Goal: Transaction & Acquisition: Book appointment/travel/reservation

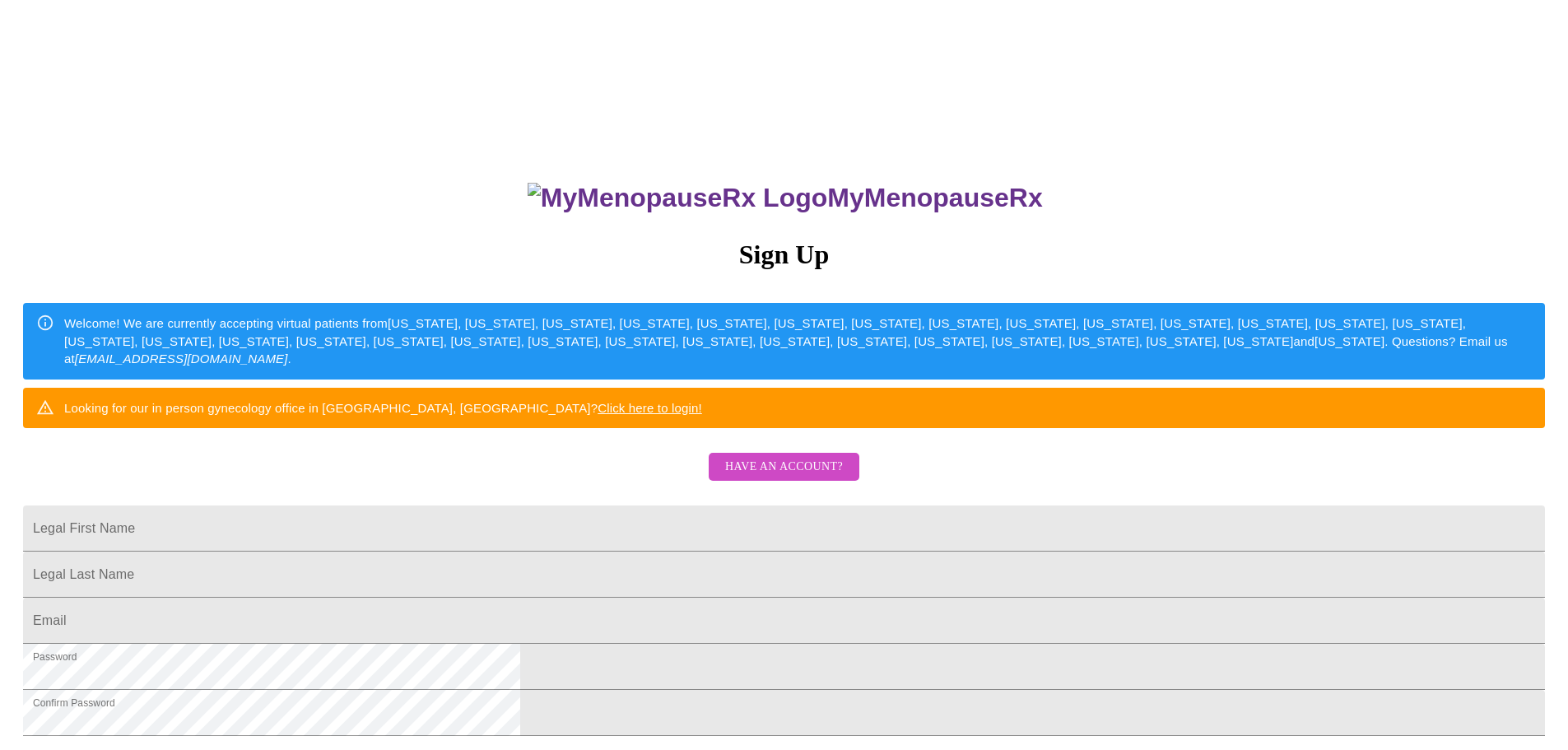
click at [790, 478] on span "Have an account?" at bounding box center [784, 466] width 118 height 20
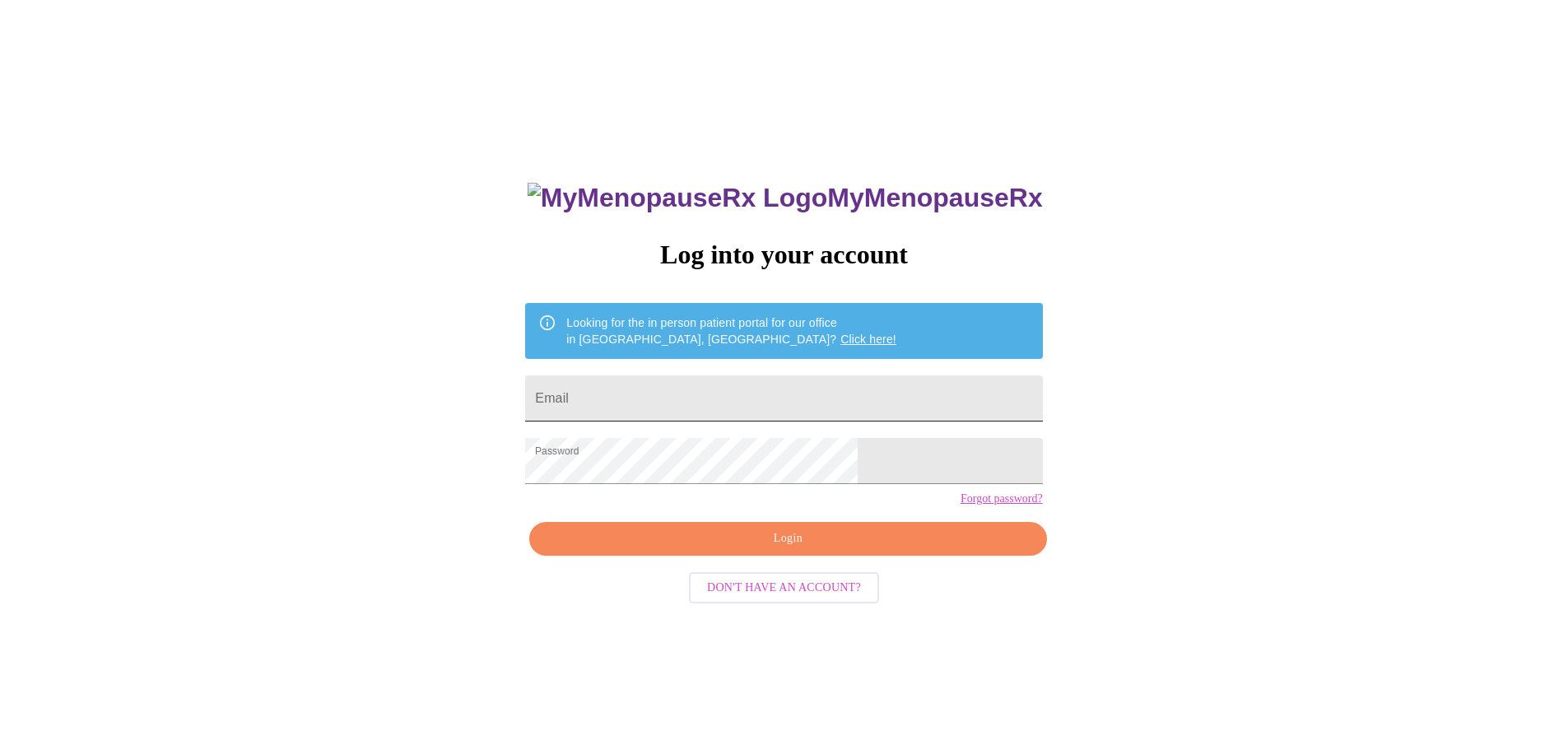
click at [689, 407] on input "Email" at bounding box center [783, 399] width 517 height 46
type input "[PERSON_NAME][EMAIL_ADDRESS][PERSON_NAME][DOMAIN_NAME]"
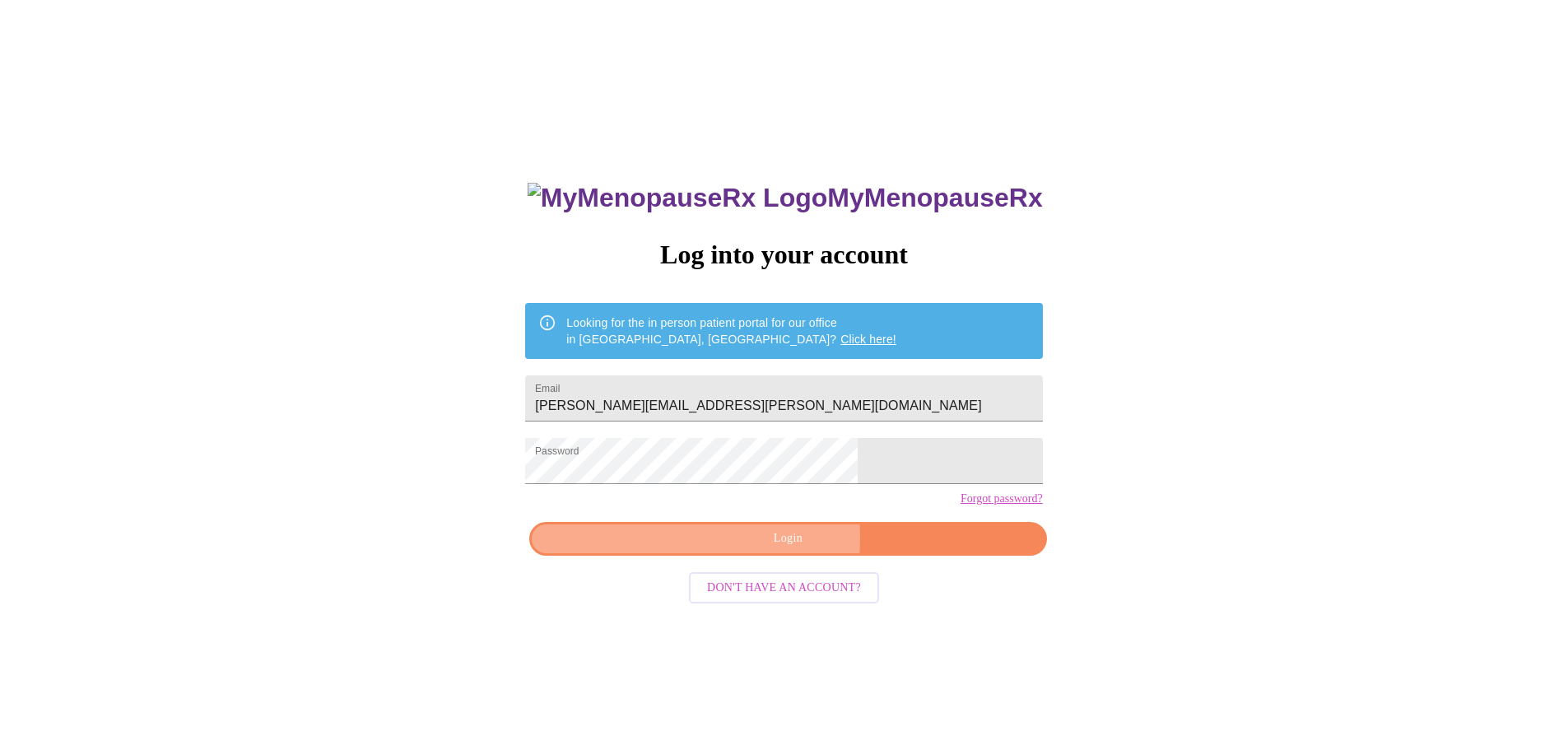
click at [745, 549] on span "Login" at bounding box center [787, 538] width 479 height 20
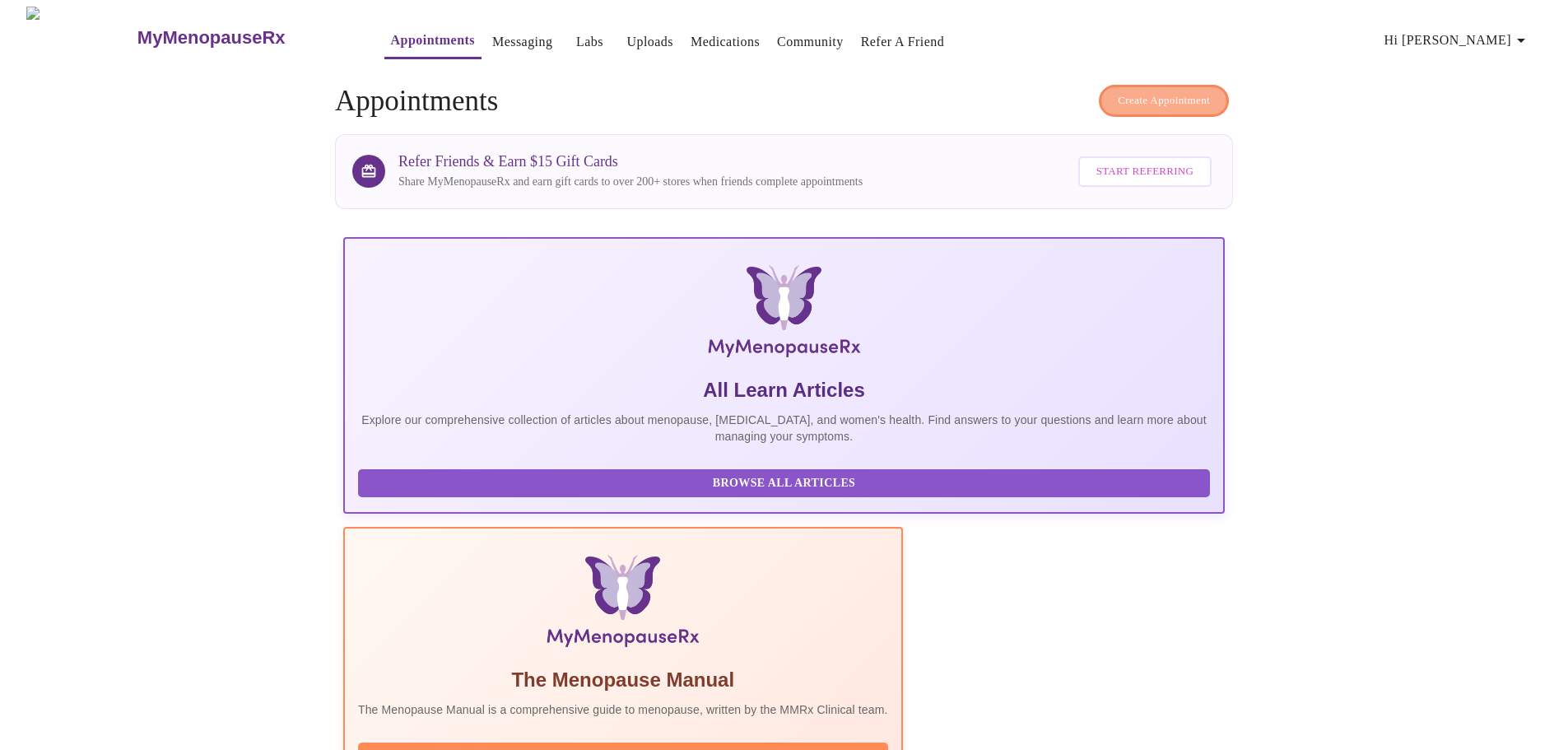
click at [1152, 91] on span "Create Appointment" at bounding box center [1164, 101] width 92 height 19
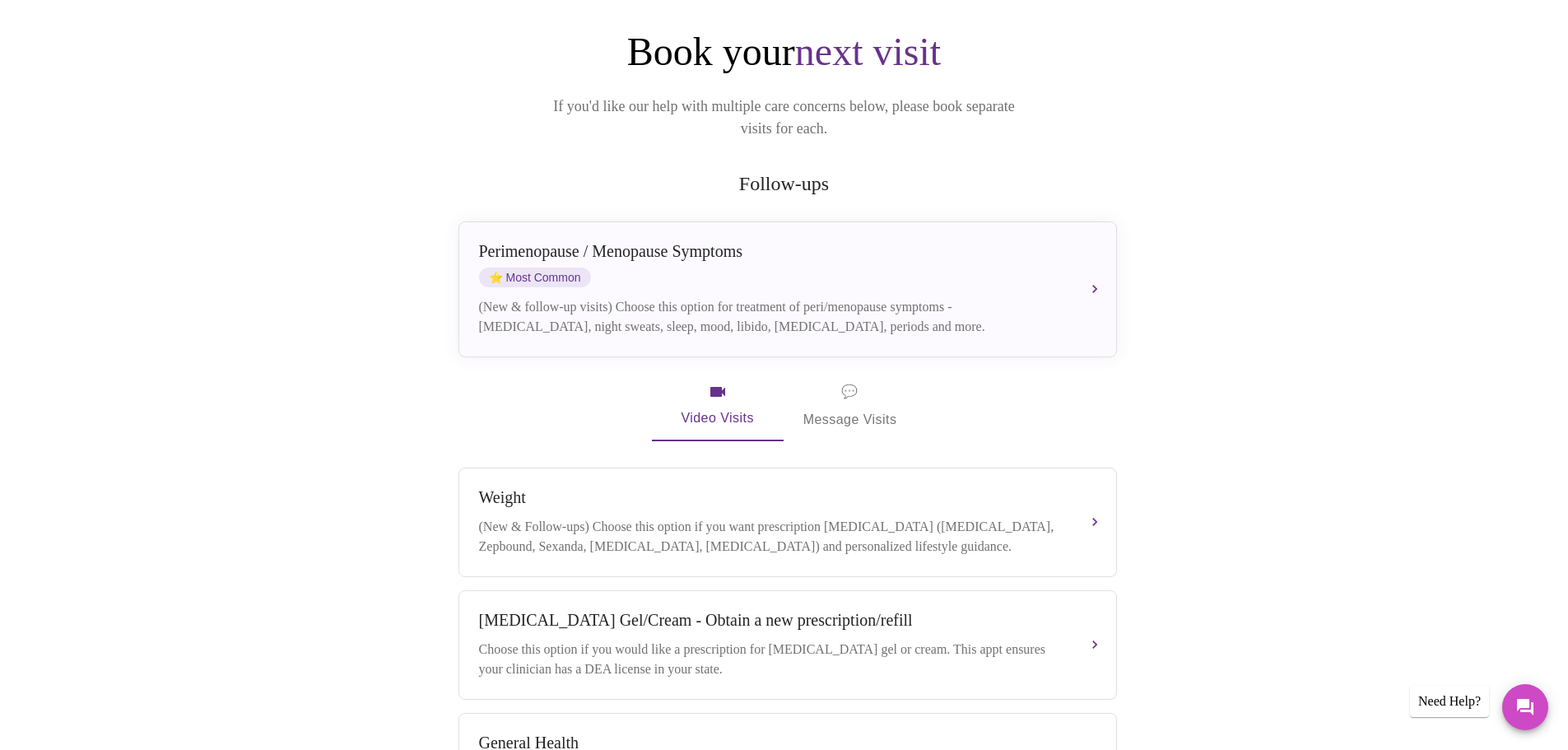
scroll to position [165, 0]
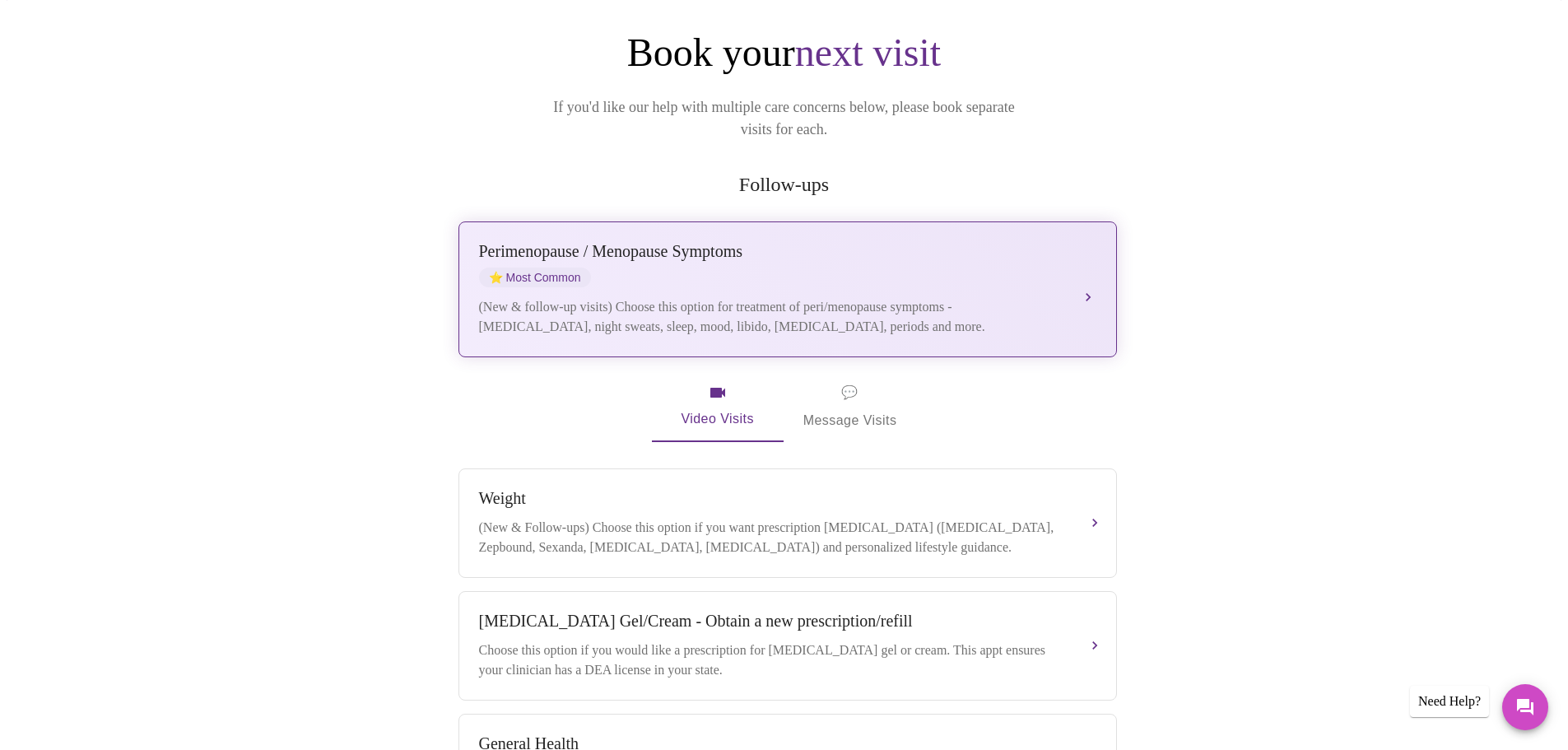
click at [859, 270] on div "Perimenopause / Menopause Symptoms ⭐ Most Common (New & follow-up visits) Choos…" at bounding box center [787, 289] width 617 height 94
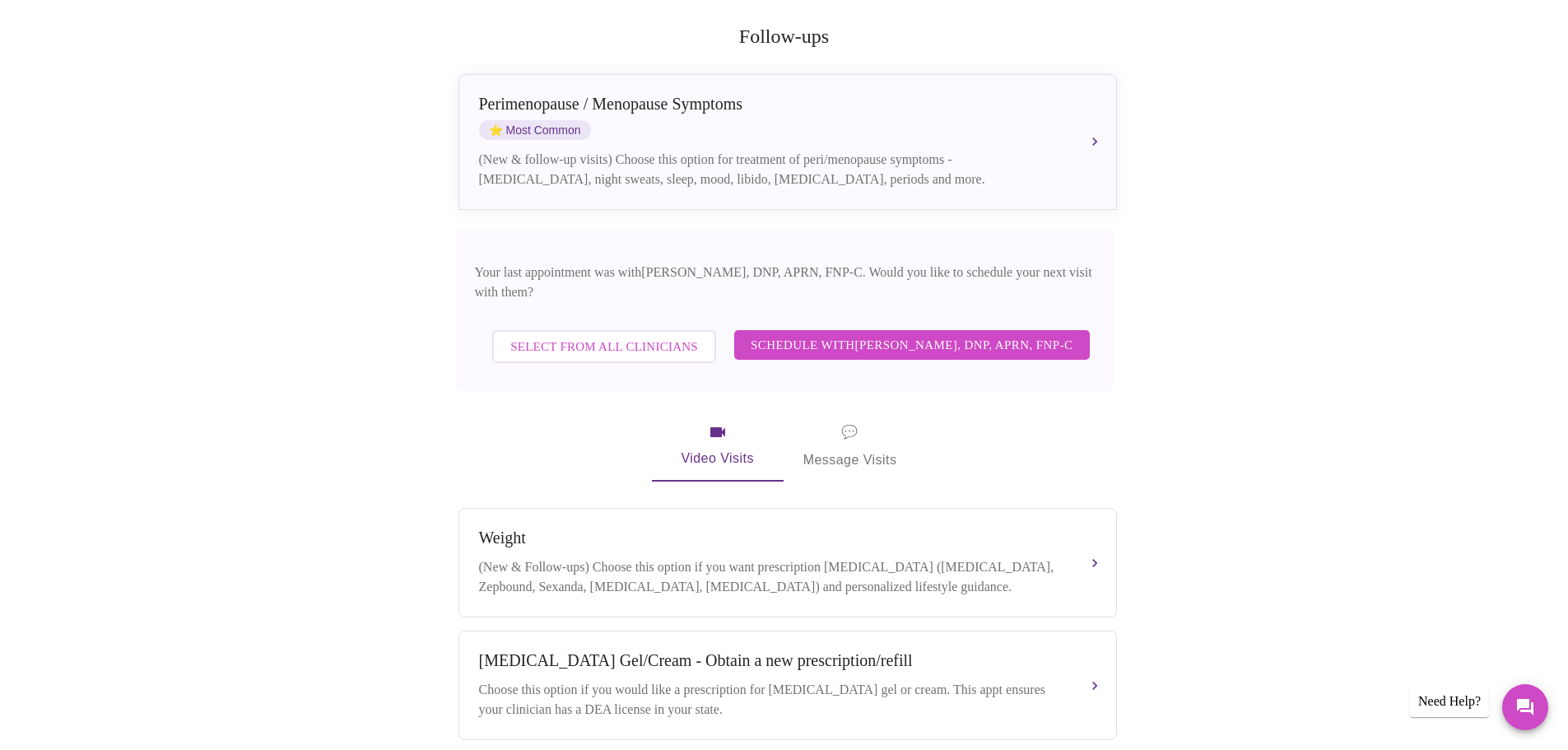
scroll to position [329, 0]
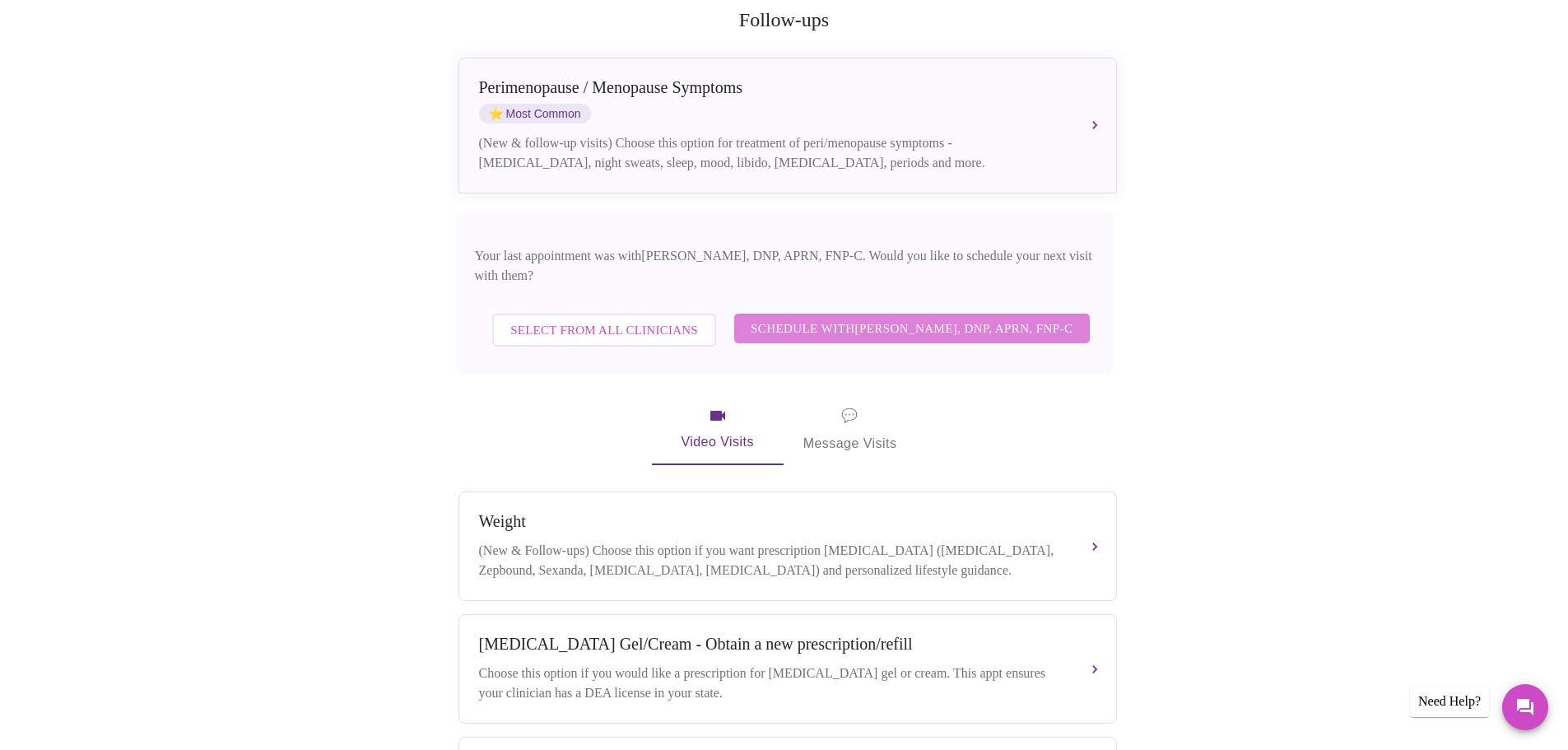
click at [893, 318] on span "Schedule with Jillian Montefusco, DNP, APRN, FNP-C" at bounding box center [911, 328] width 323 height 21
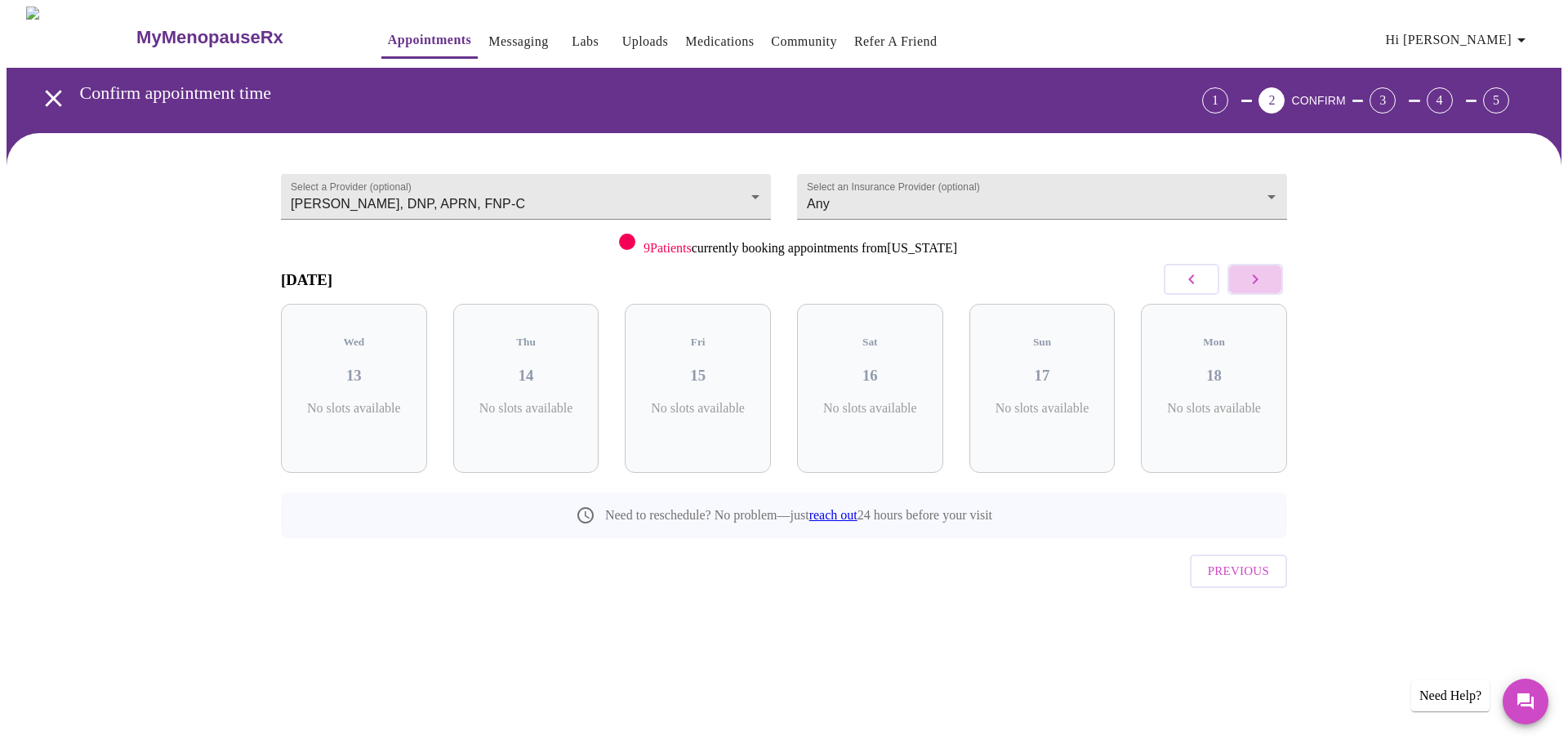
click at [1252, 272] on icon "button" at bounding box center [1255, 279] width 20 height 20
click at [1252, 283] on icon "button" at bounding box center [1255, 279] width 20 height 20
click at [513, 182] on body "MyMenopauseRx Appointments Messaging Labs Uploads Medications Community Refer a…" at bounding box center [784, 338] width 1555 height 663
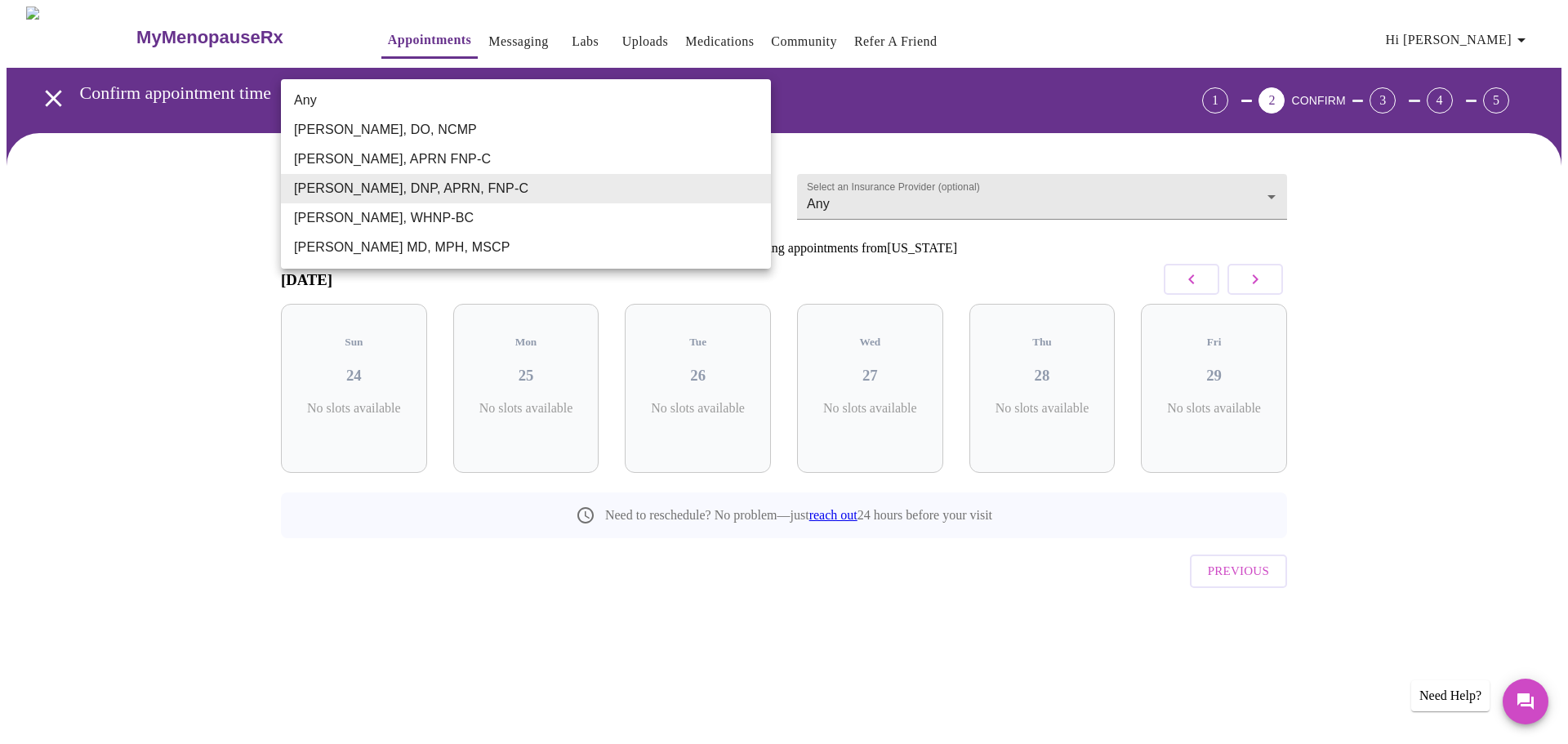
click at [335, 86] on li "Any" at bounding box center [526, 100] width 490 height 30
type input "Any"
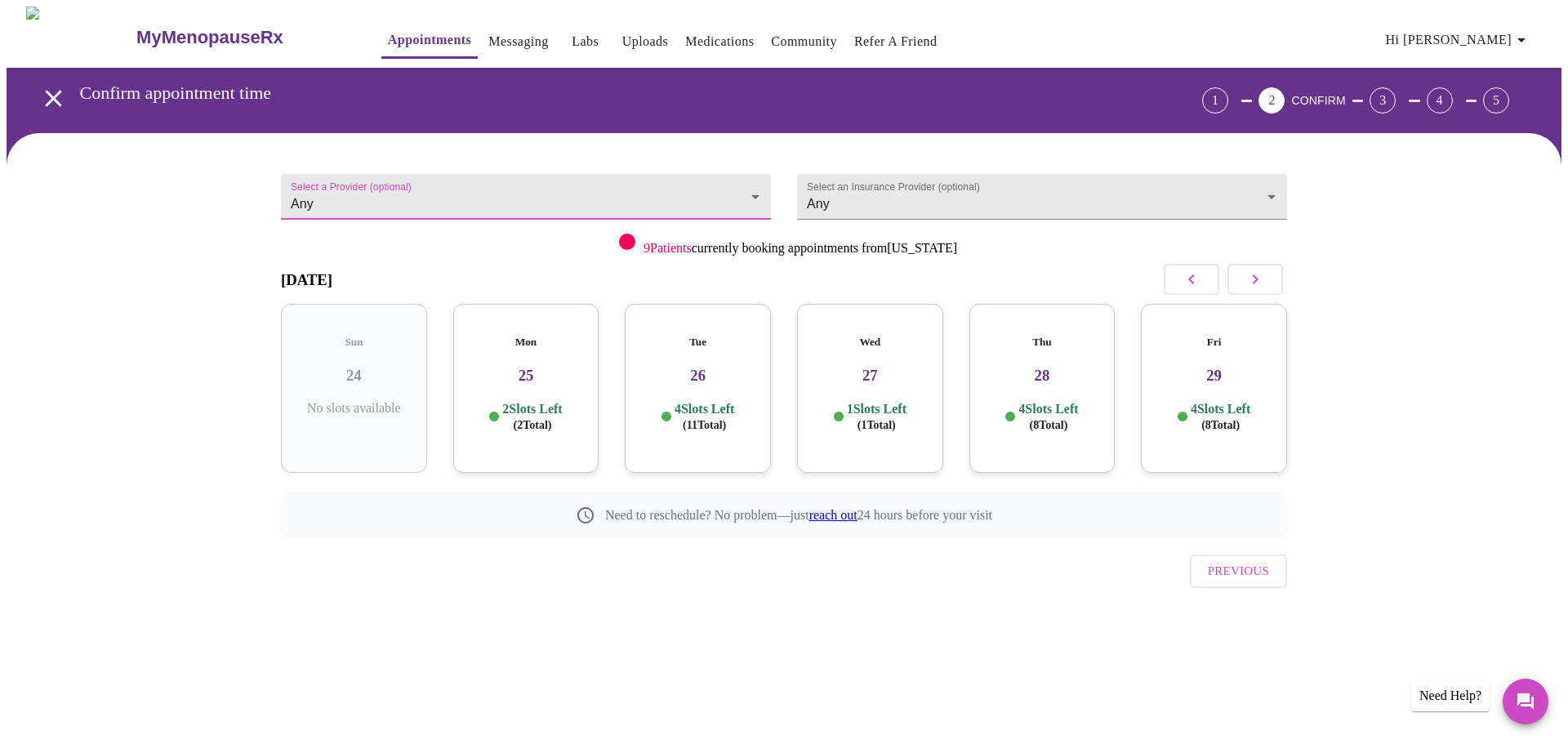
click at [1185, 271] on icon "button" at bounding box center [1192, 279] width 20 height 20
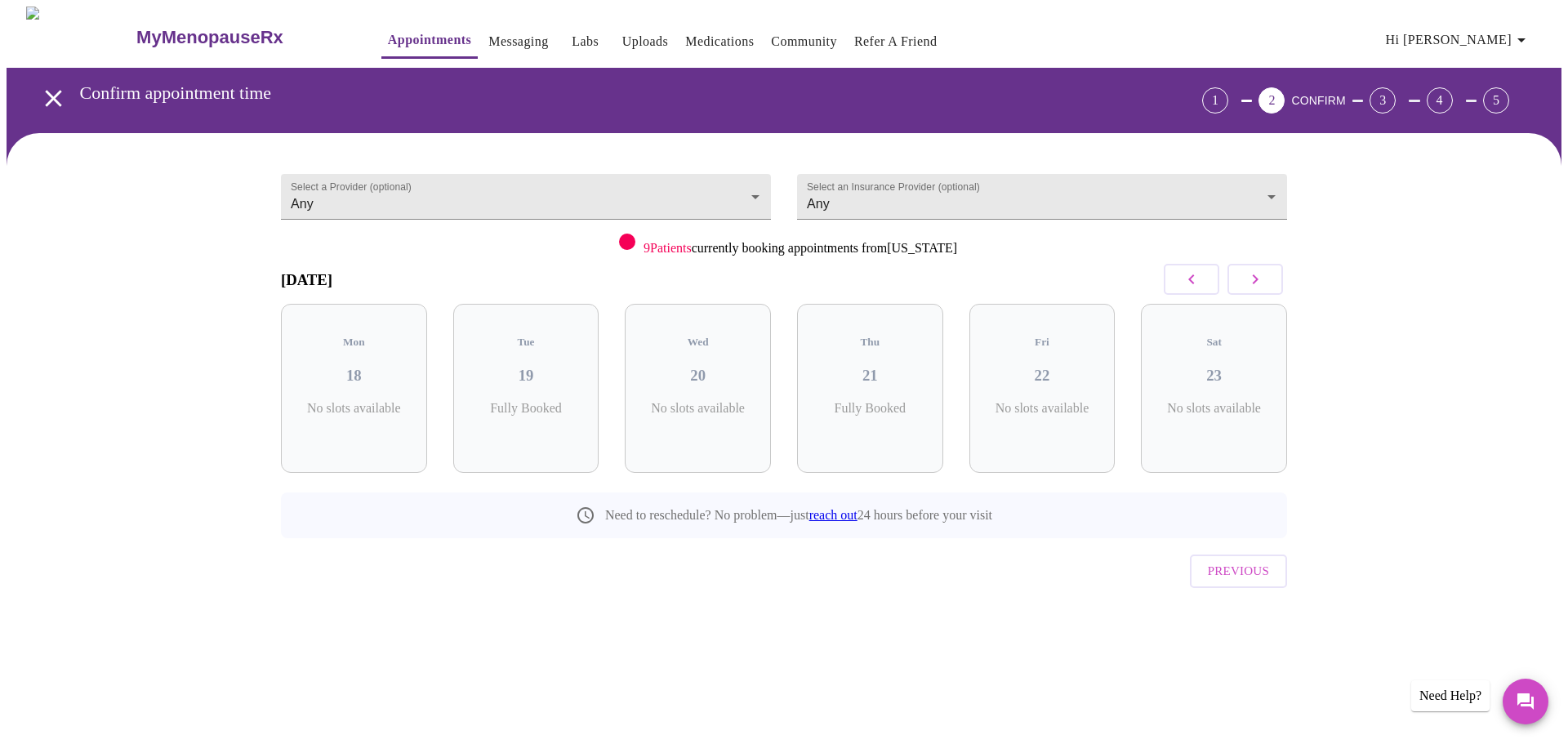
click at [1188, 284] on icon "button" at bounding box center [1192, 279] width 20 height 20
click at [1257, 278] on icon "button" at bounding box center [1255, 279] width 20 height 20
click at [517, 383] on div "Mon 25 2 Slots Left ( 2 Total)" at bounding box center [526, 388] width 146 height 169
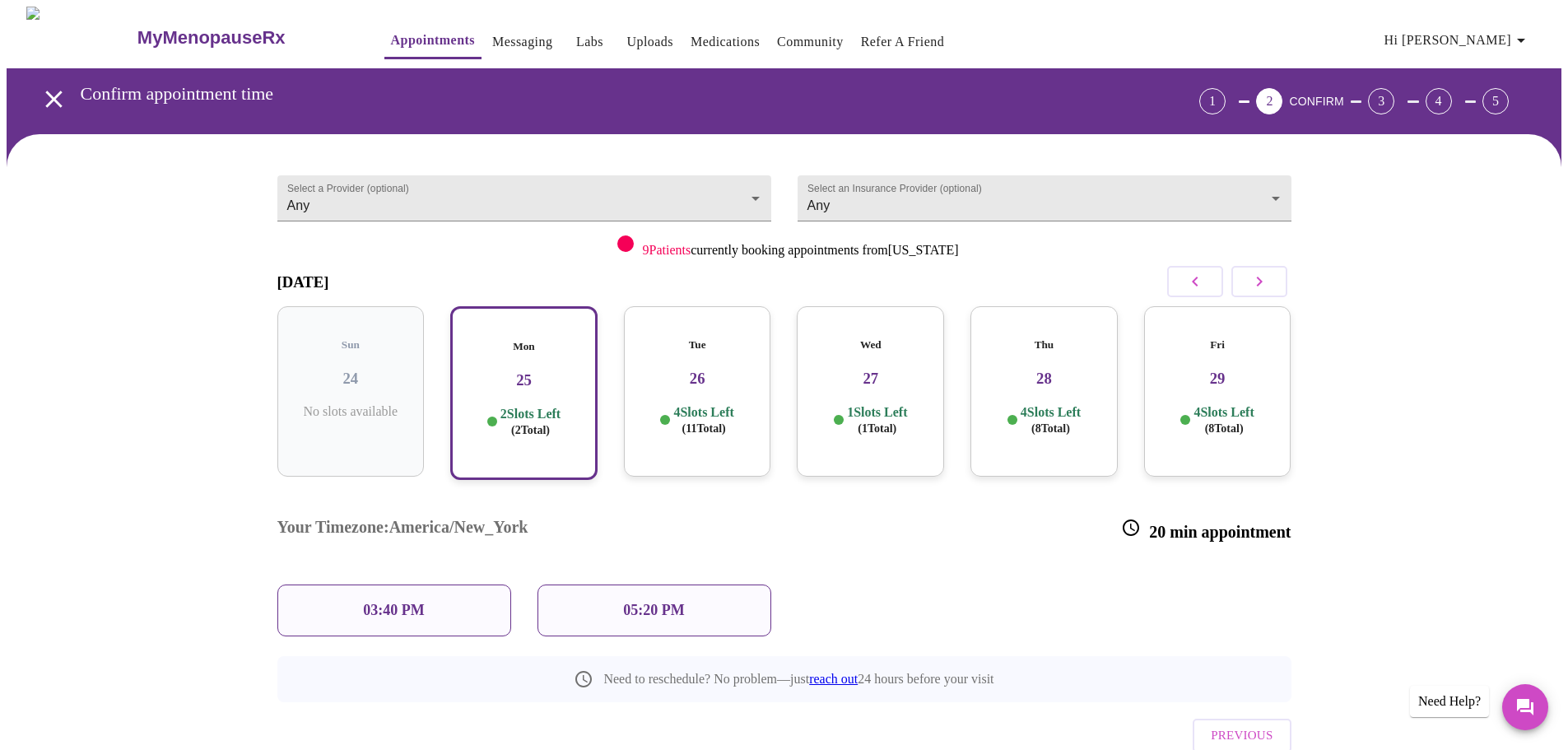
click at [705, 386] on div "Tue 26 4 Slots Left ( 11 Total)" at bounding box center [697, 391] width 147 height 170
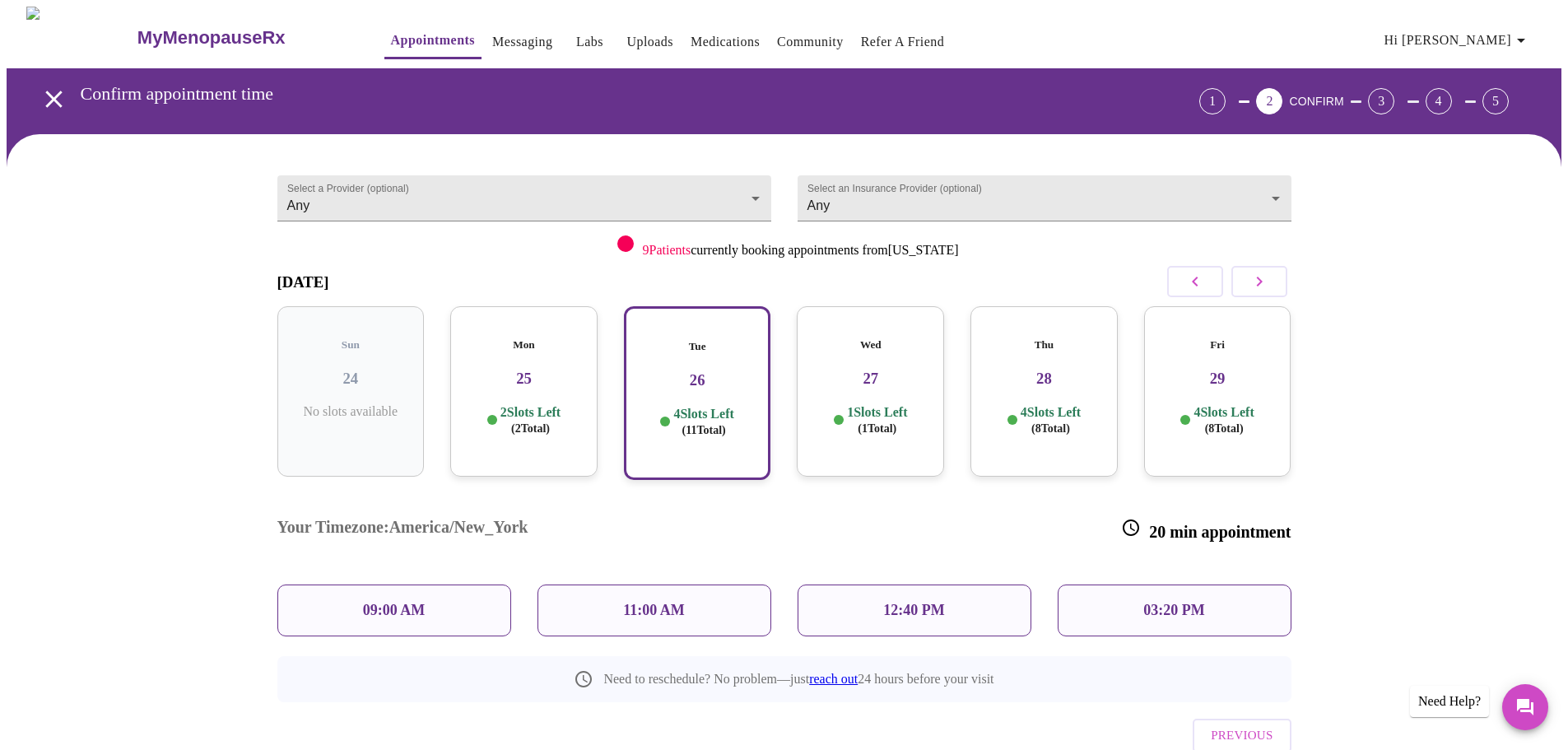
click at [363, 602] on p "09:00 AM" at bounding box center [394, 610] width 63 height 17
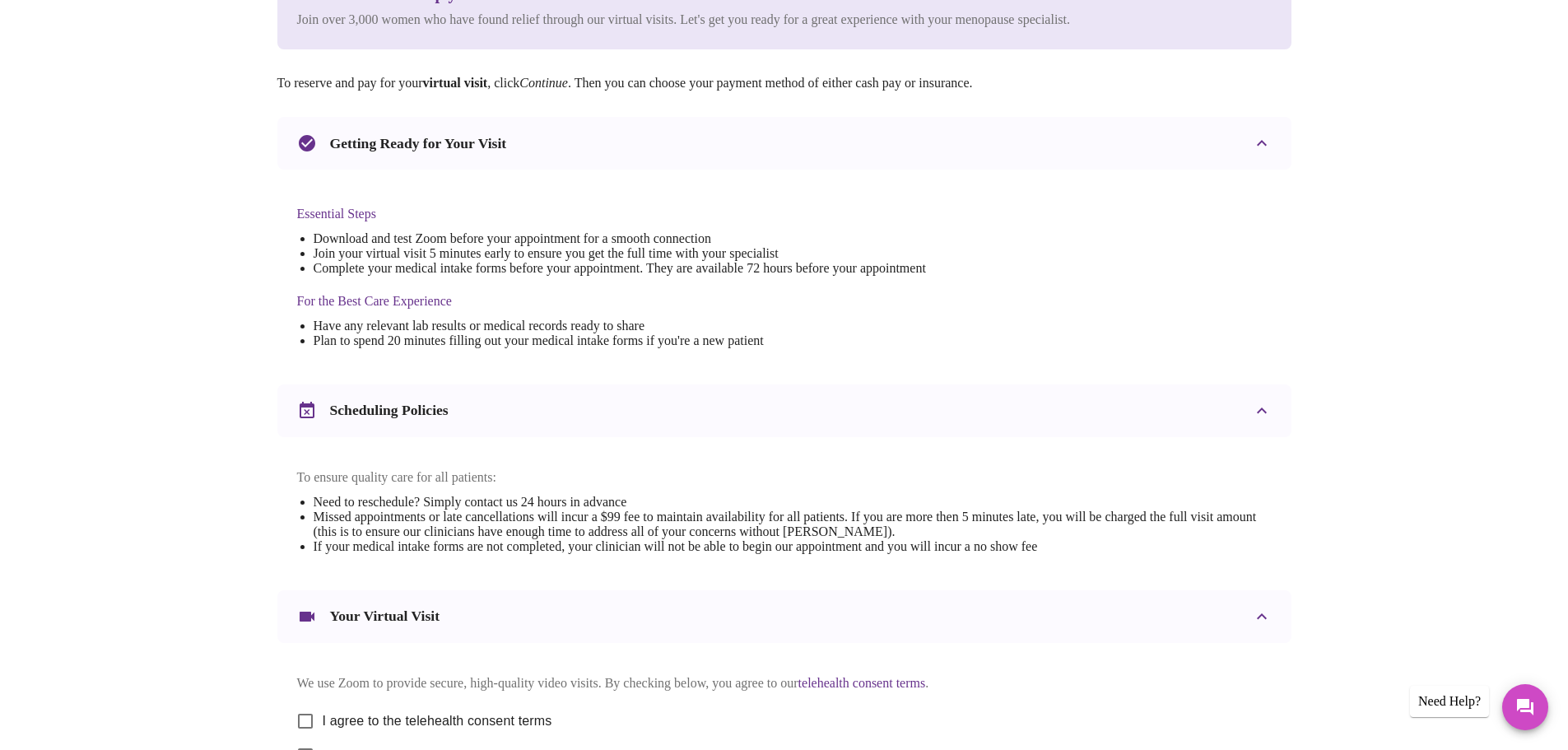
scroll to position [444, 0]
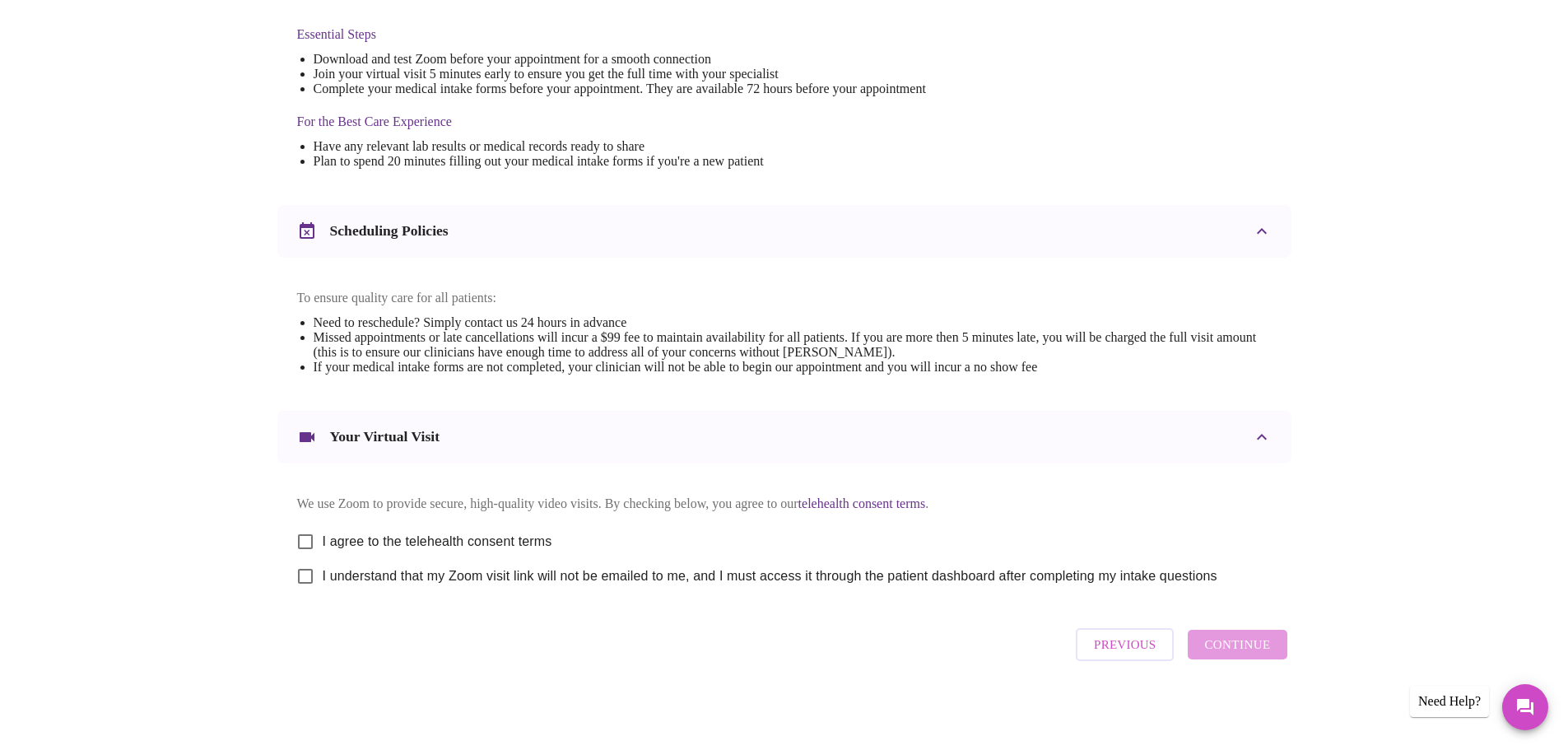
click at [302, 533] on input "I agree to the telehealth consent terms" at bounding box center [305, 541] width 35 height 35
checkbox input "true"
click at [313, 576] on input "I understand that my Zoom visit link will not be emailed to me, and I must acce…" at bounding box center [305, 576] width 35 height 35
checkbox input "true"
click at [1259, 654] on span "Continue" at bounding box center [1237, 644] width 65 height 21
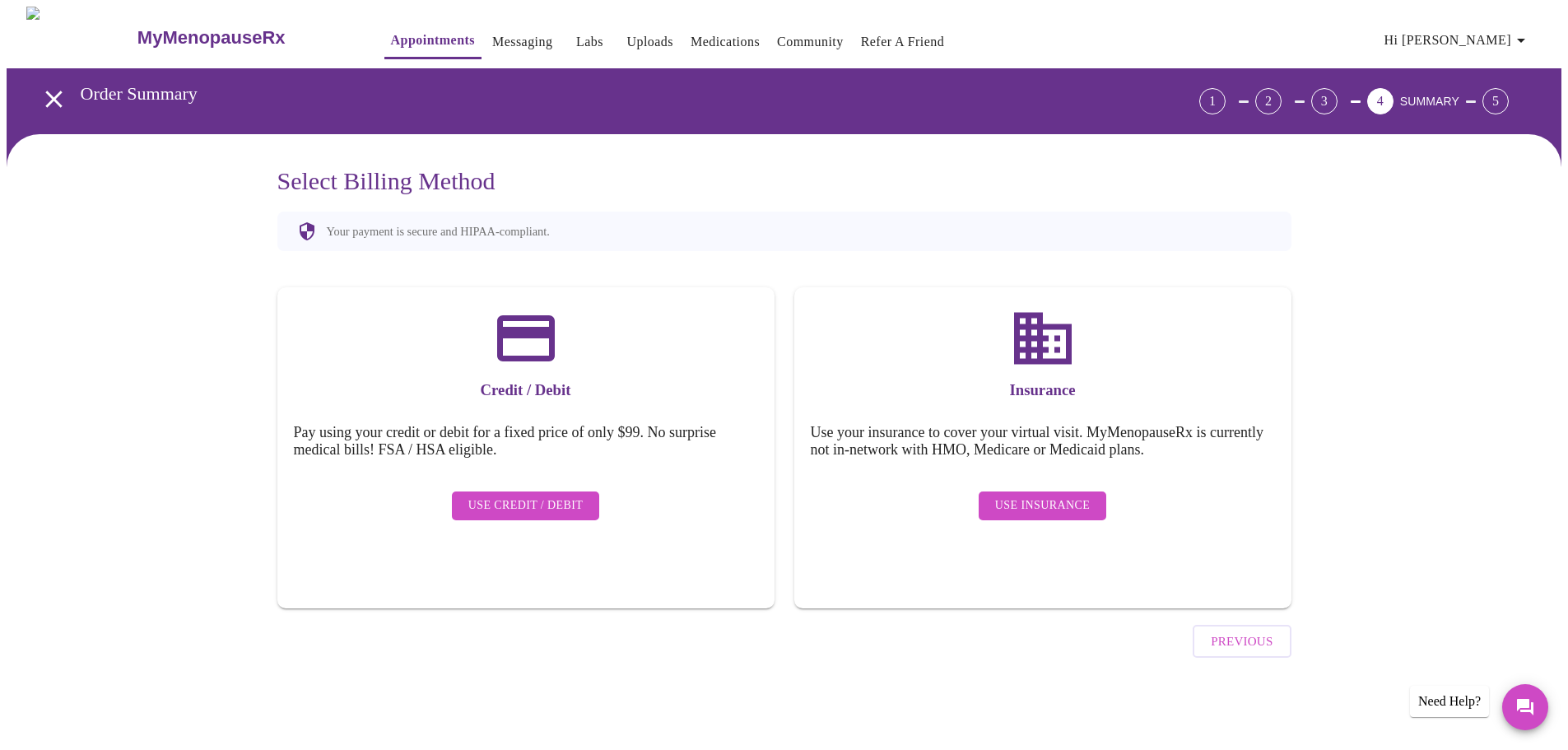
scroll to position [0, 0]
click at [1014, 504] on button "Use Insurance" at bounding box center [1048, 505] width 127 height 29
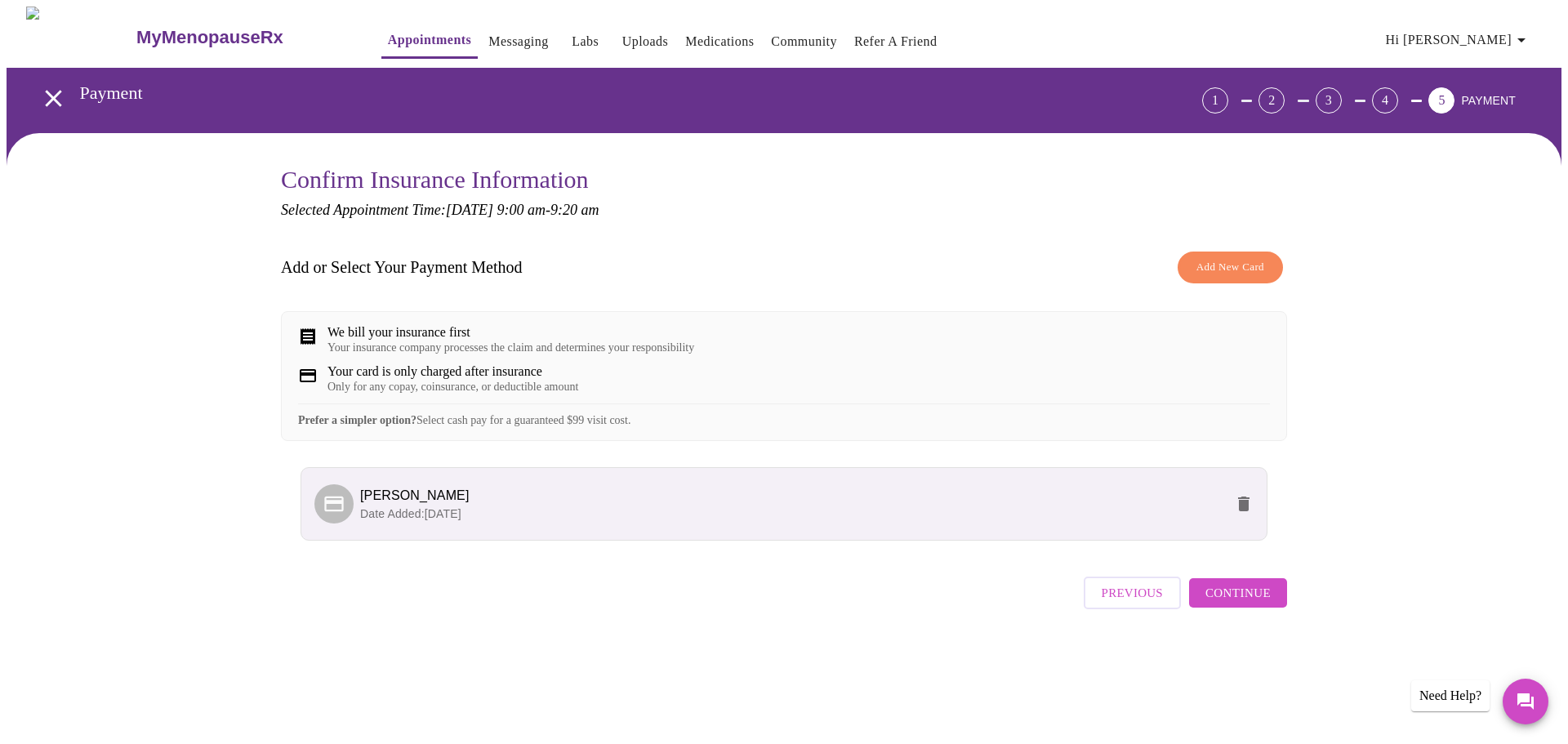
drag, startPoint x: 1231, startPoint y: 607, endPoint x: 641, endPoint y: 302, distance: 664.2
click at [641, 302] on div "Add or Select Your Payment Method Add New Card We bill your insurance first You…" at bounding box center [784, 430] width 1006 height 373
click at [1211, 268] on span "Add New Card" at bounding box center [1230, 267] width 68 height 19
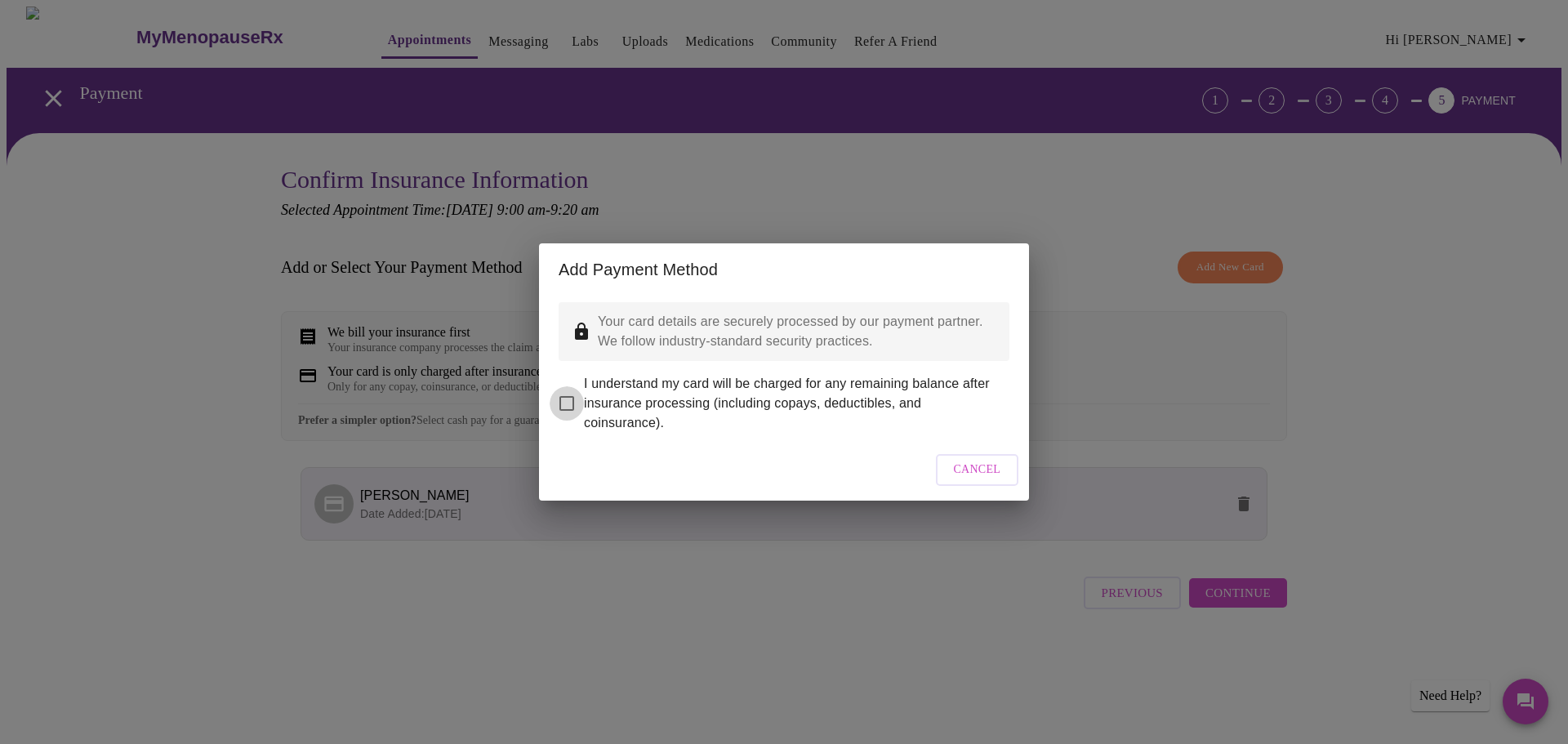
click at [561, 398] on input "I understand my card will be charged for any remaining balance after insurance …" at bounding box center [567, 403] width 34 height 34
checkbox input "true"
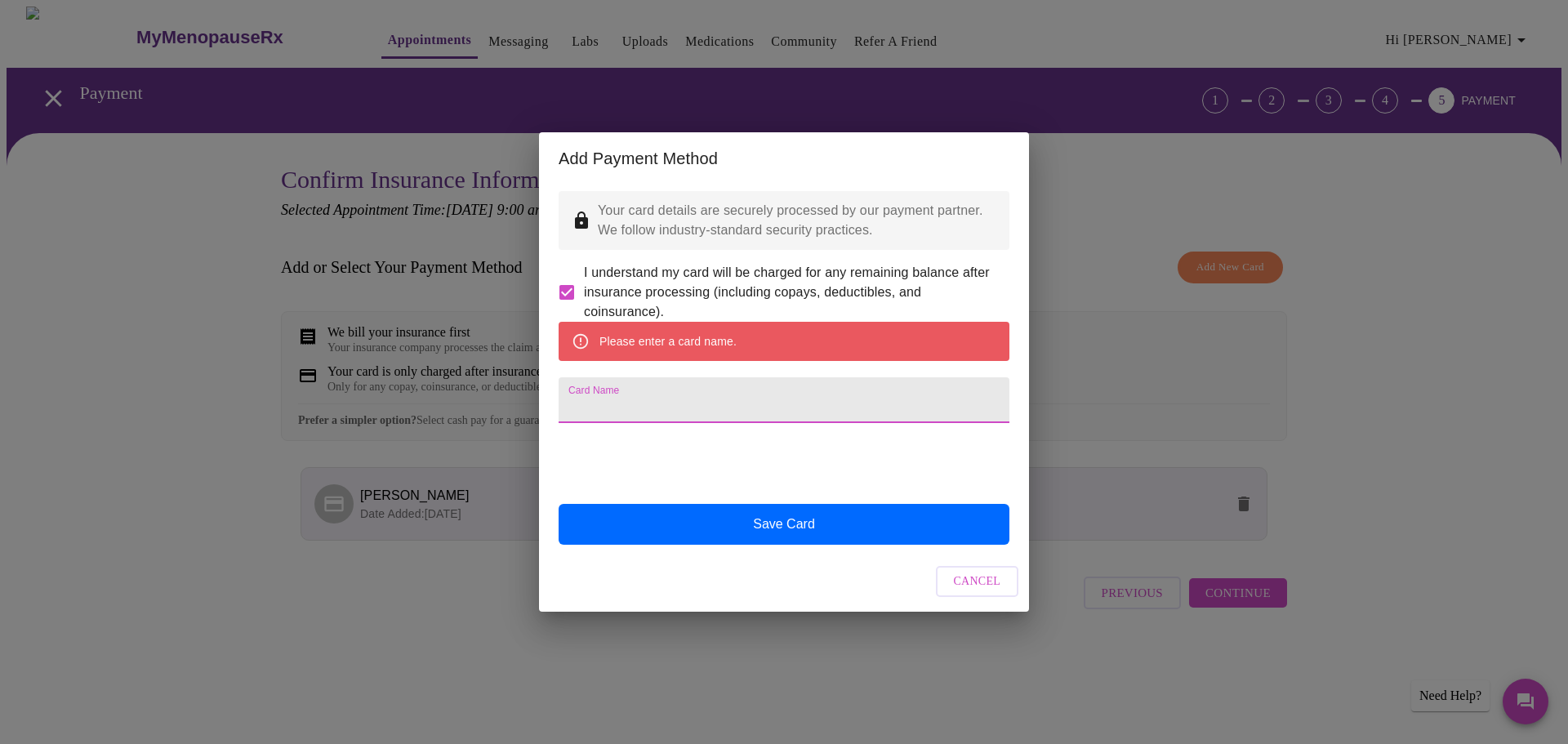
click at [630, 417] on input "Card Name" at bounding box center [784, 400] width 451 height 46
click at [632, 411] on input "Card Name" at bounding box center [784, 400] width 451 height 46
click at [1207, 193] on div "Add Payment Method Your card details are securely processed by our payment part…" at bounding box center [784, 372] width 1568 height 744
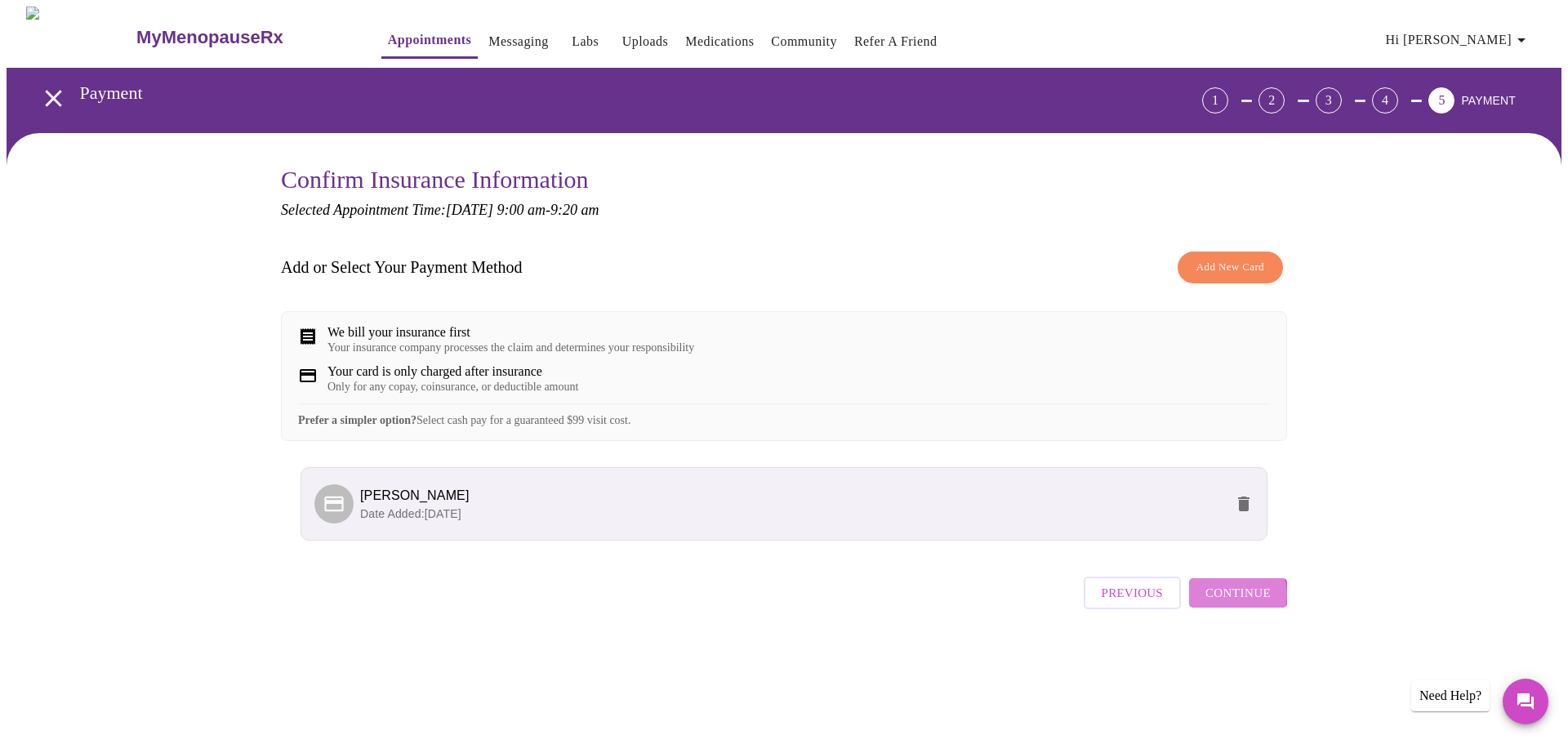
click at [1234, 604] on span "Continue" at bounding box center [1237, 592] width 65 height 21
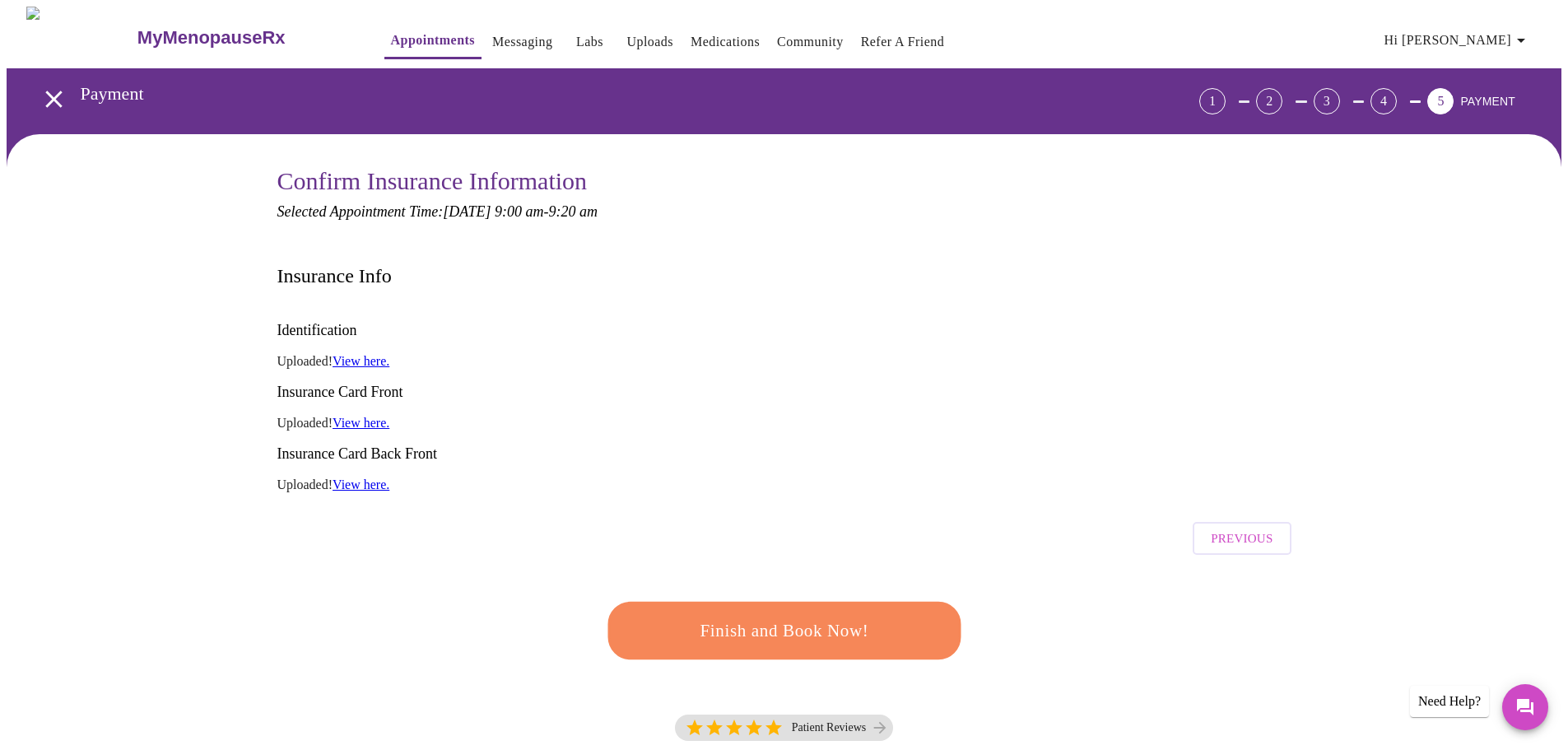
click at [364, 353] on link "View here." at bounding box center [360, 360] width 57 height 14
click at [852, 615] on span "Finish and Book Now!" at bounding box center [784, 631] width 304 height 31
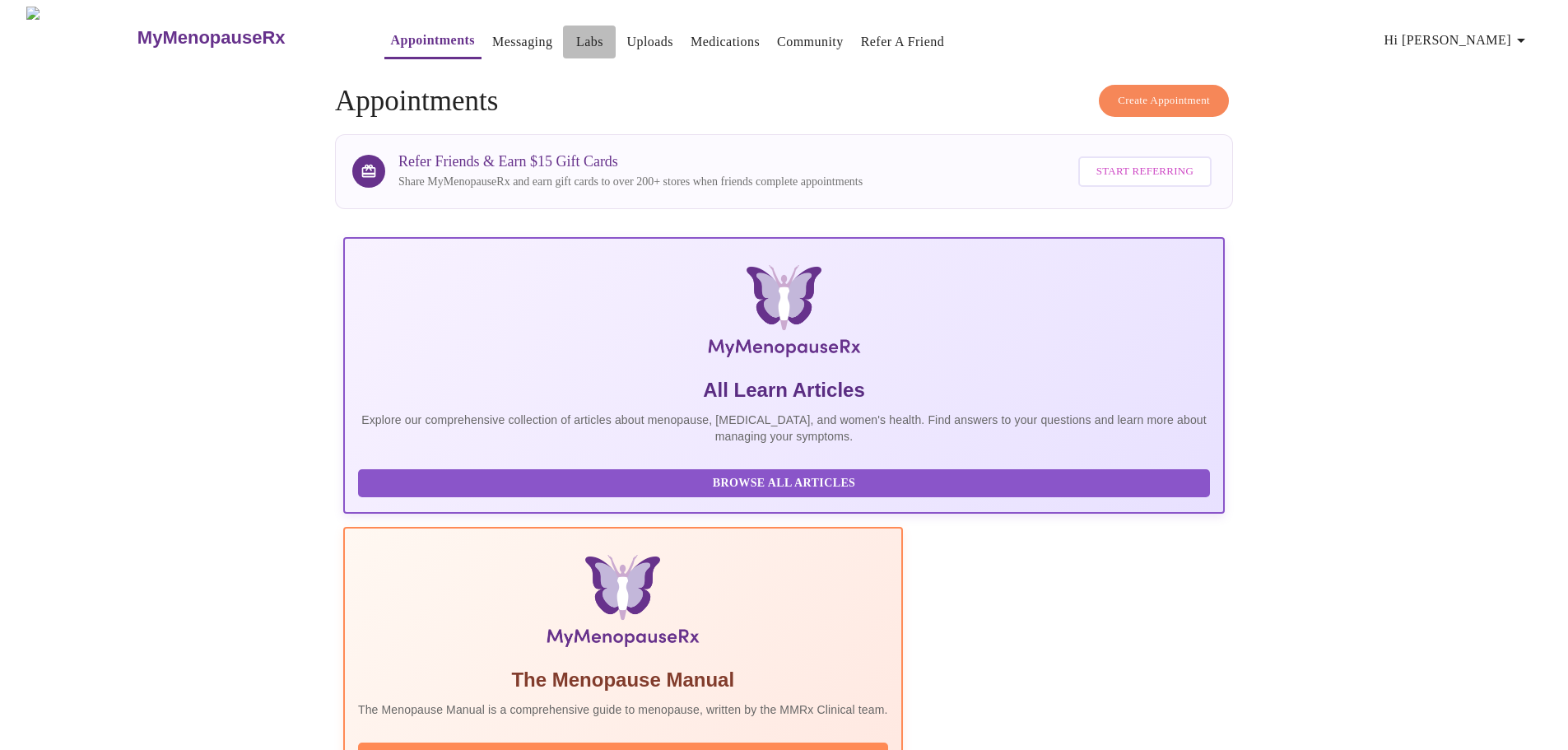
click at [576, 31] on link "Labs" at bounding box center [589, 42] width 27 height 23
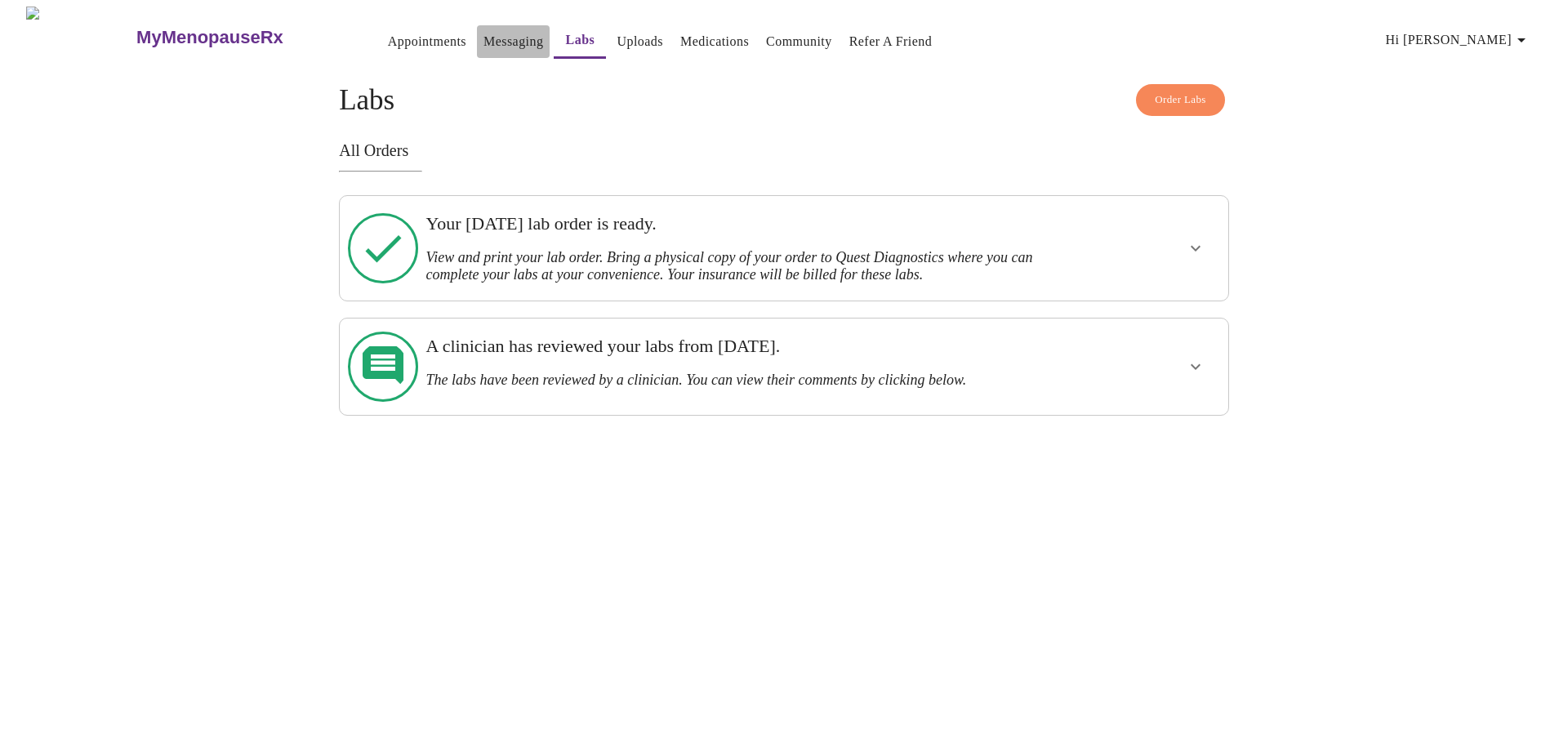
click at [483, 42] on link "Messaging" at bounding box center [513, 42] width 59 height 23
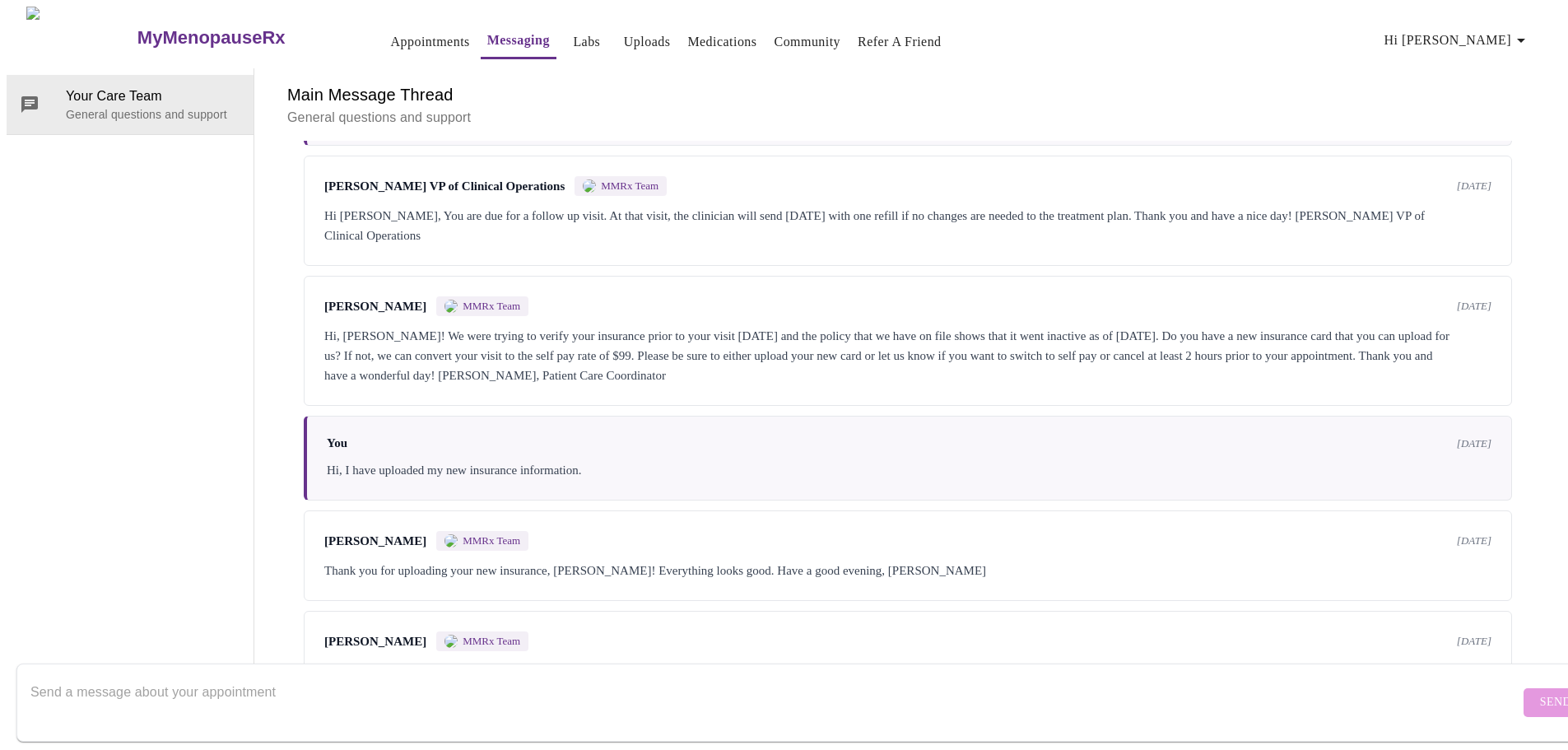
scroll to position [211, 0]
